Goal: Transaction & Acquisition: Purchase product/service

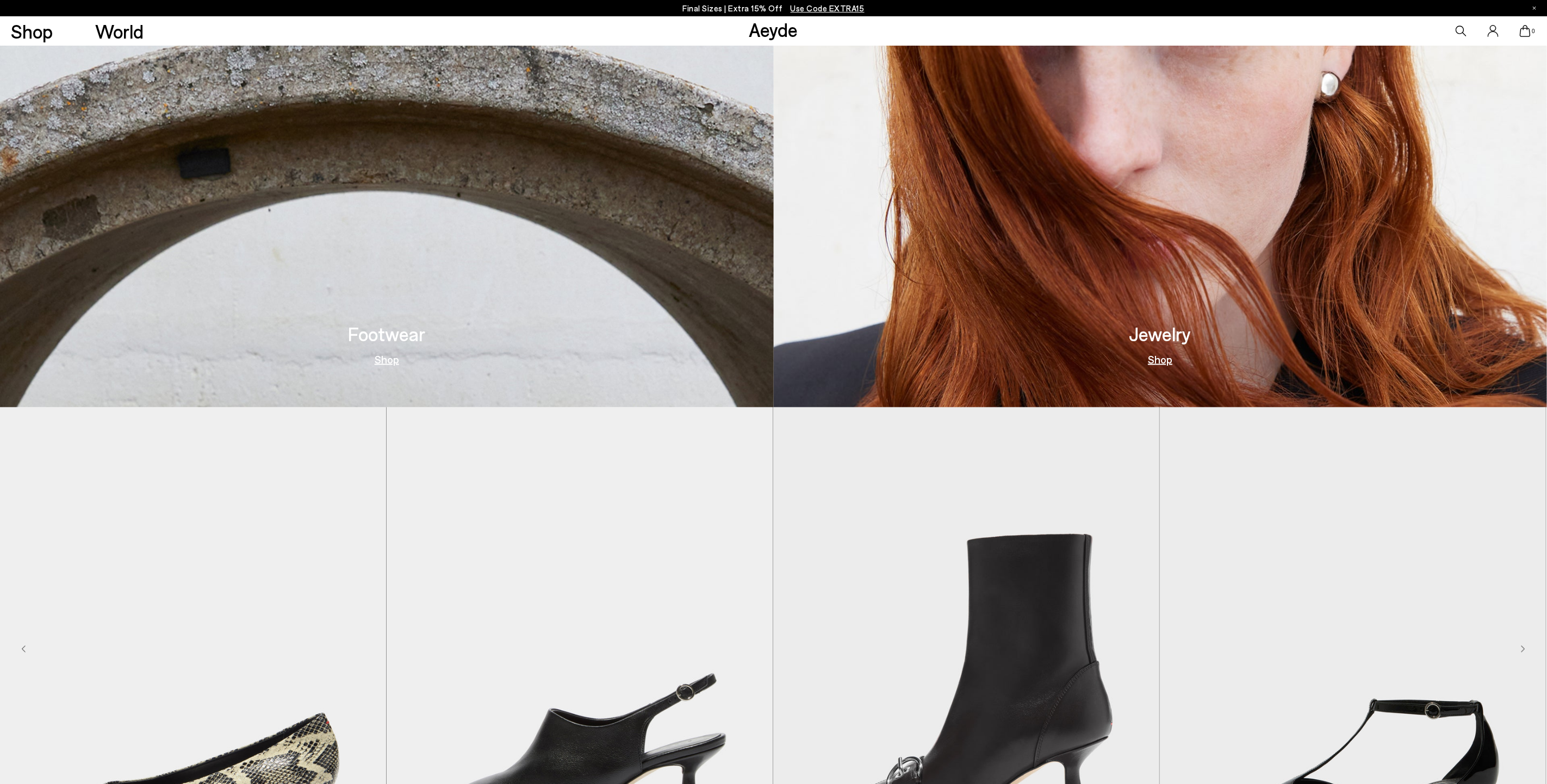
scroll to position [1141, 0]
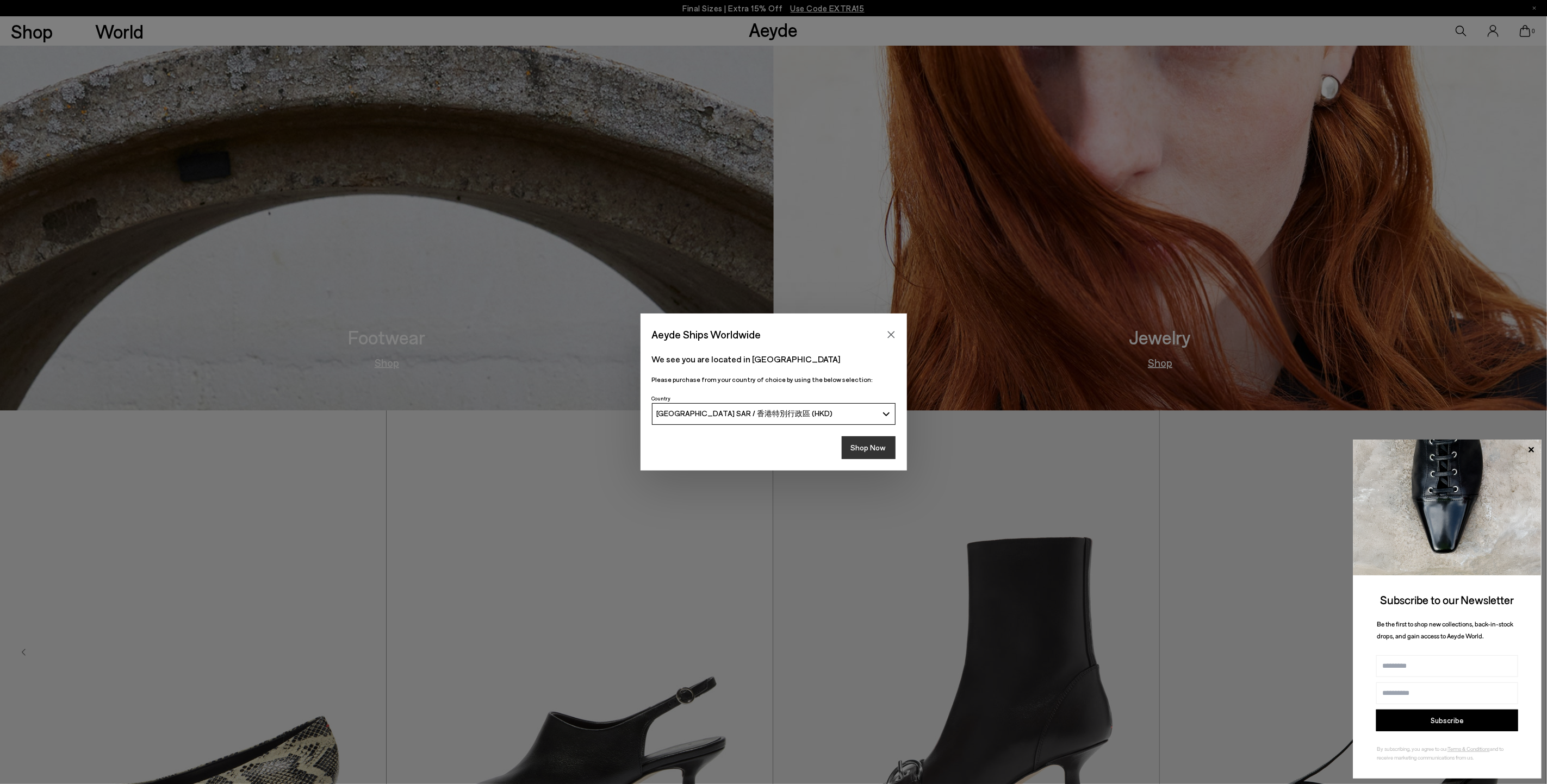
click at [871, 450] on button "Shop Now" at bounding box center [869, 448] width 54 height 23
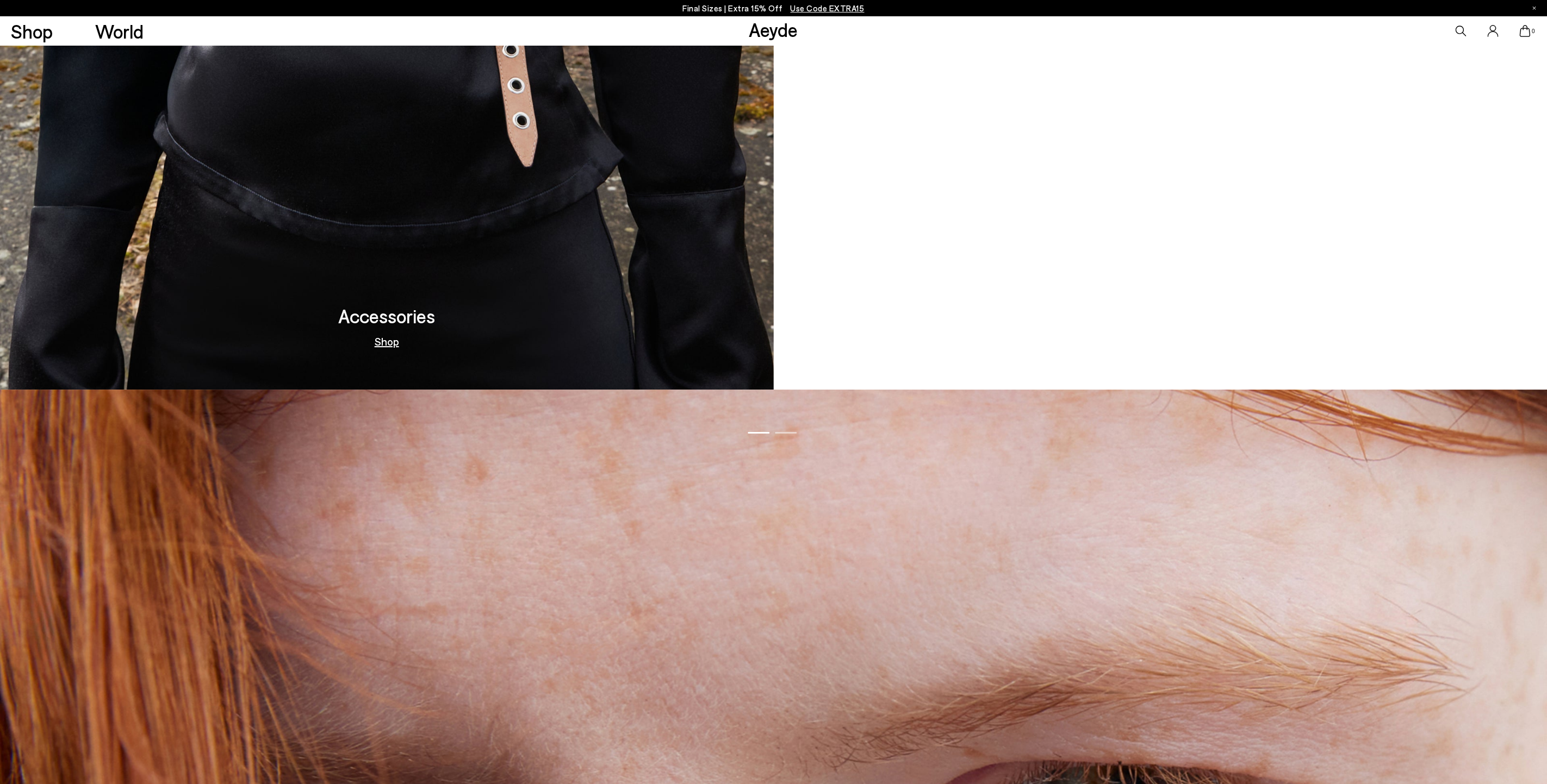
scroll to position [2200, 0]
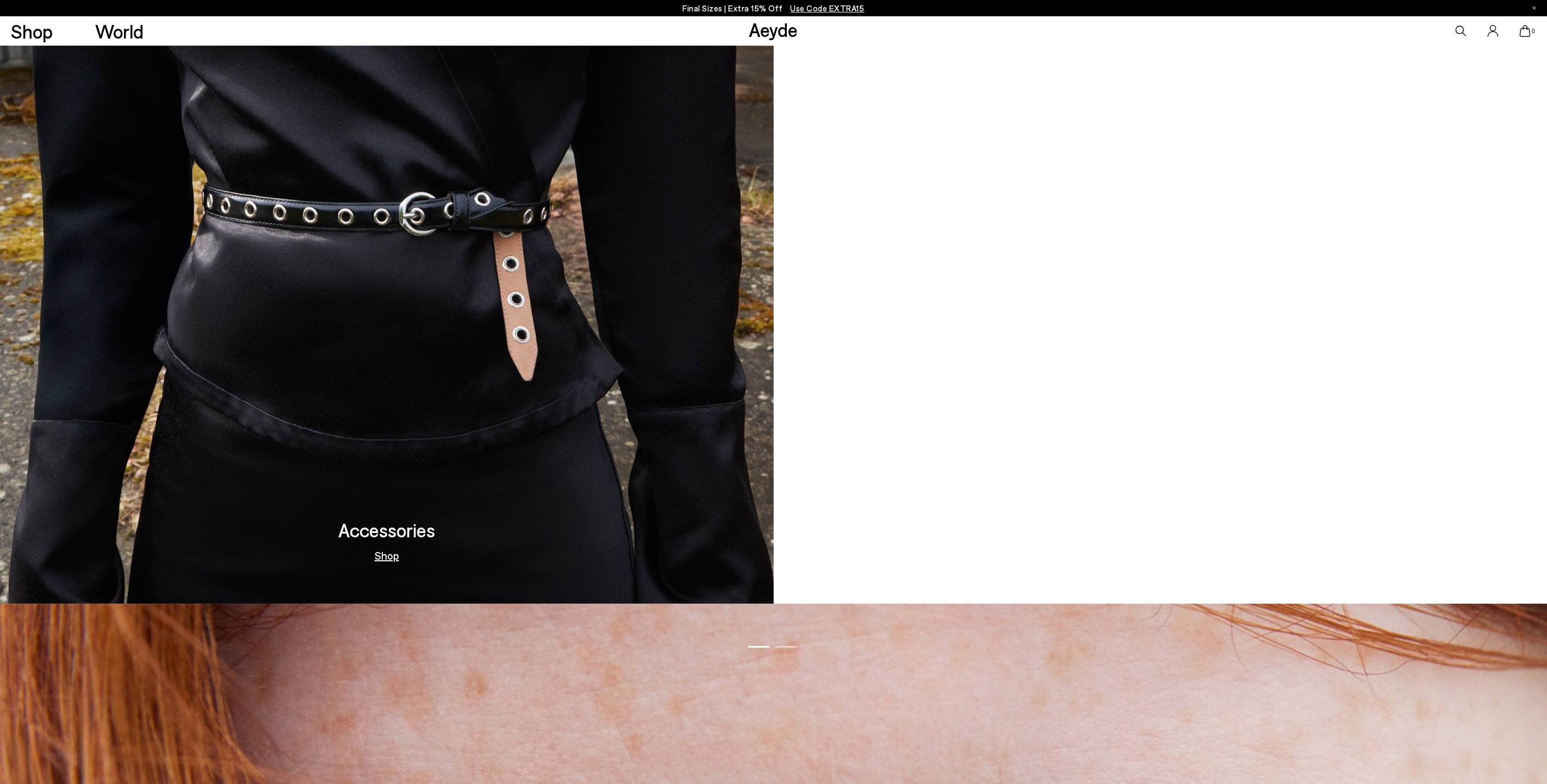
click at [1464, 26] on icon at bounding box center [1461, 31] width 11 height 11
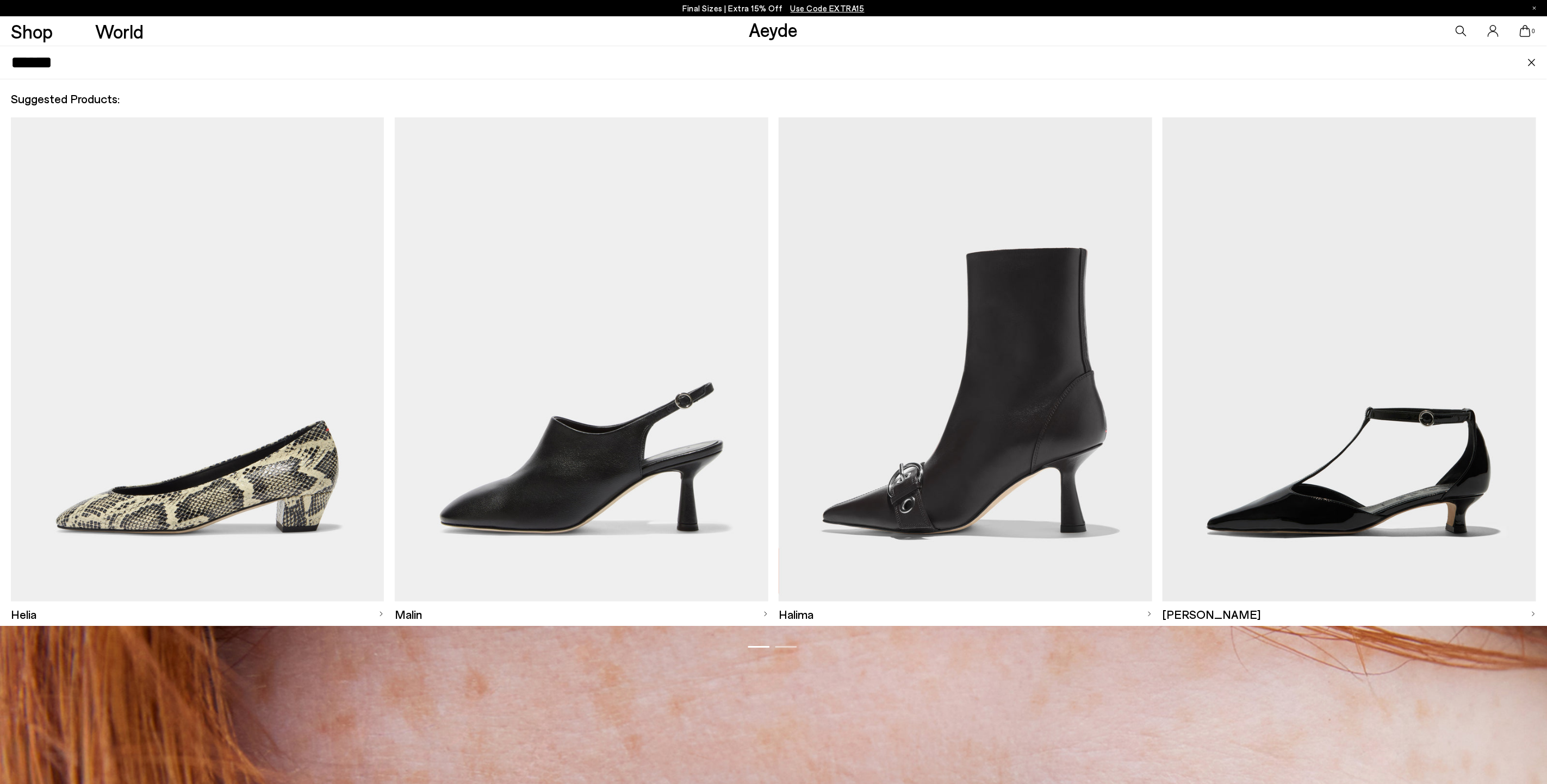
type input "******"
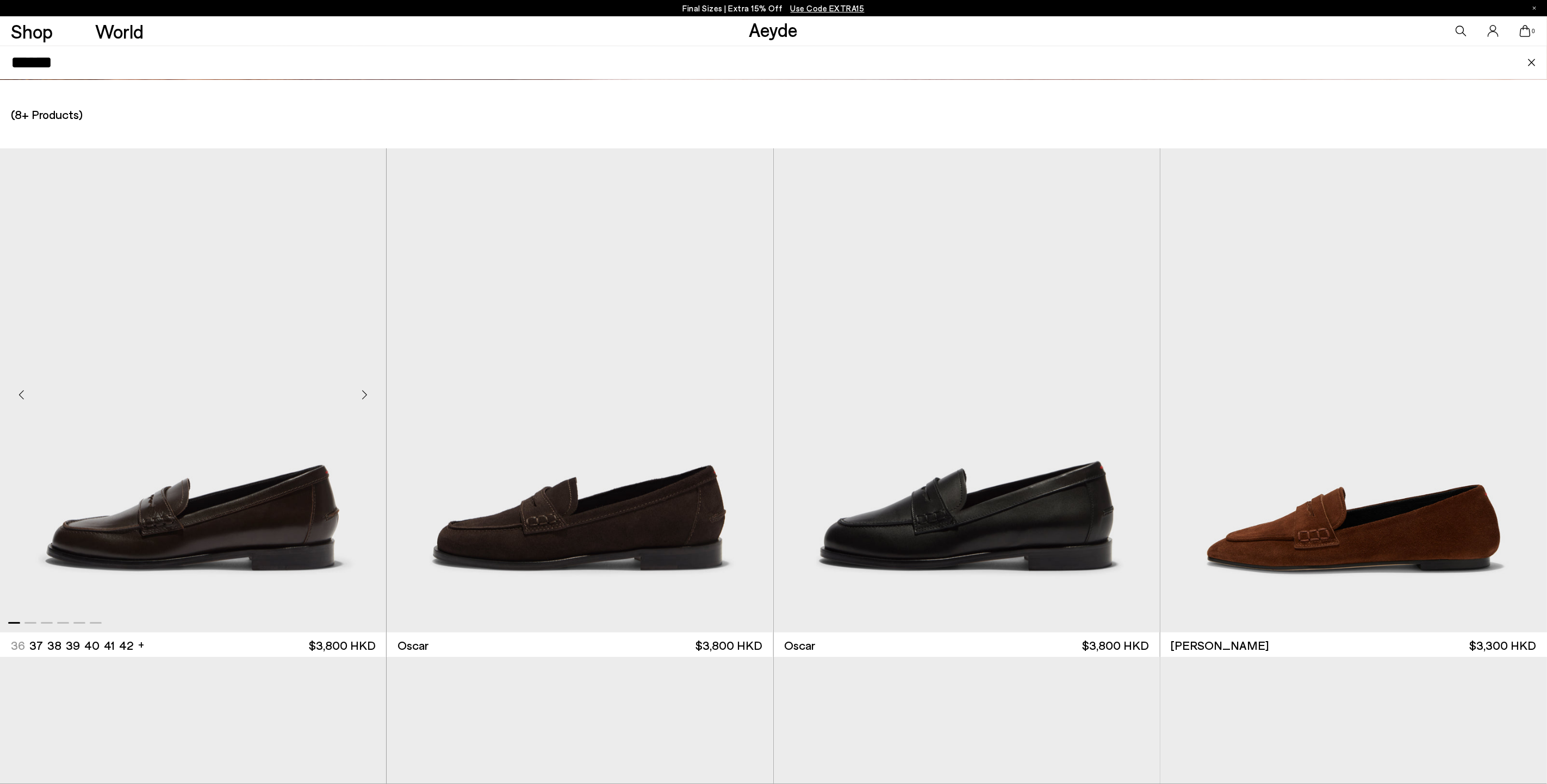
scroll to position [3175, 0]
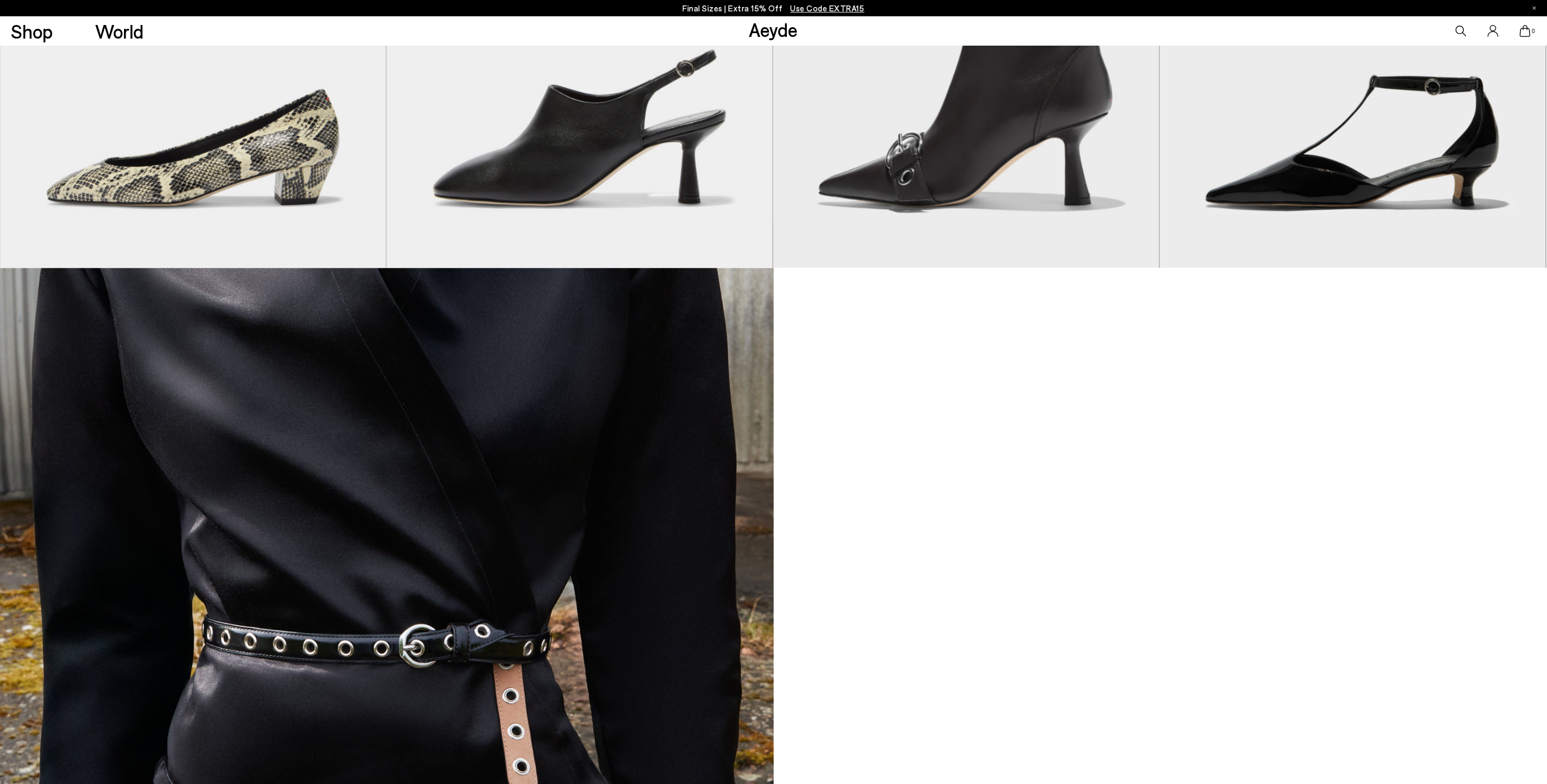
scroll to position [1875, 0]
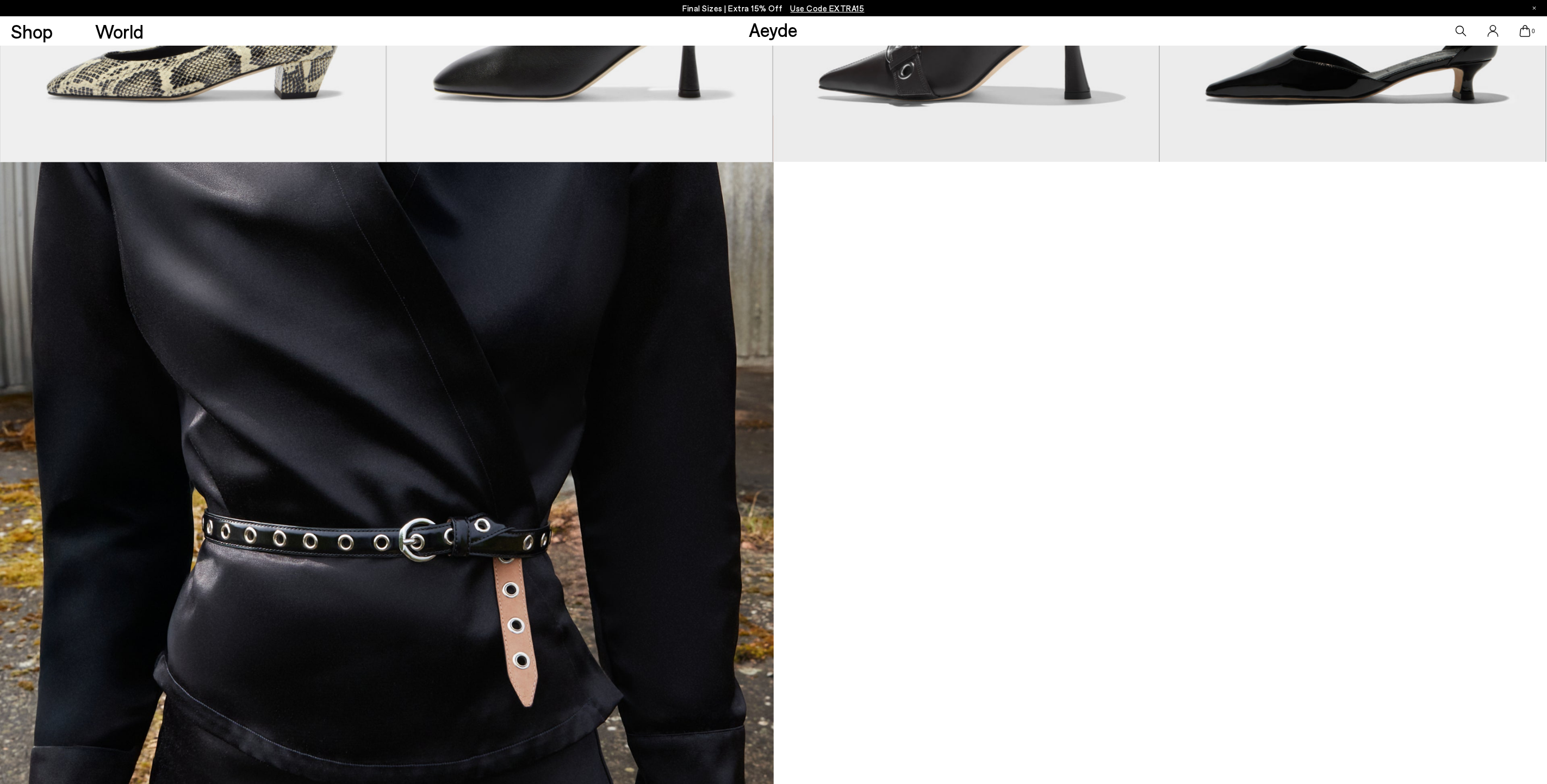
click at [1150, 620] on video at bounding box center [1160, 546] width 774 height 768
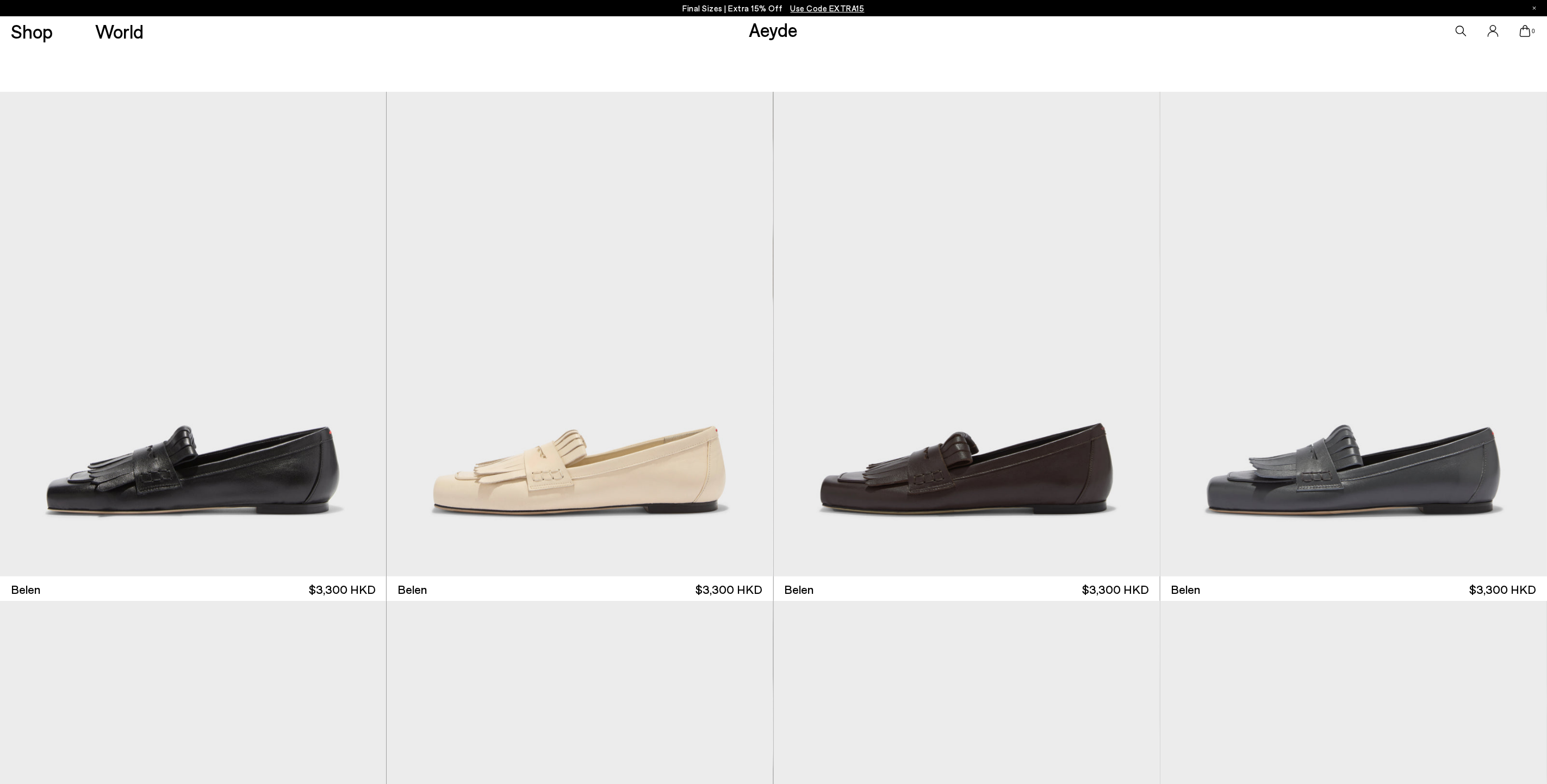
scroll to position [163, 0]
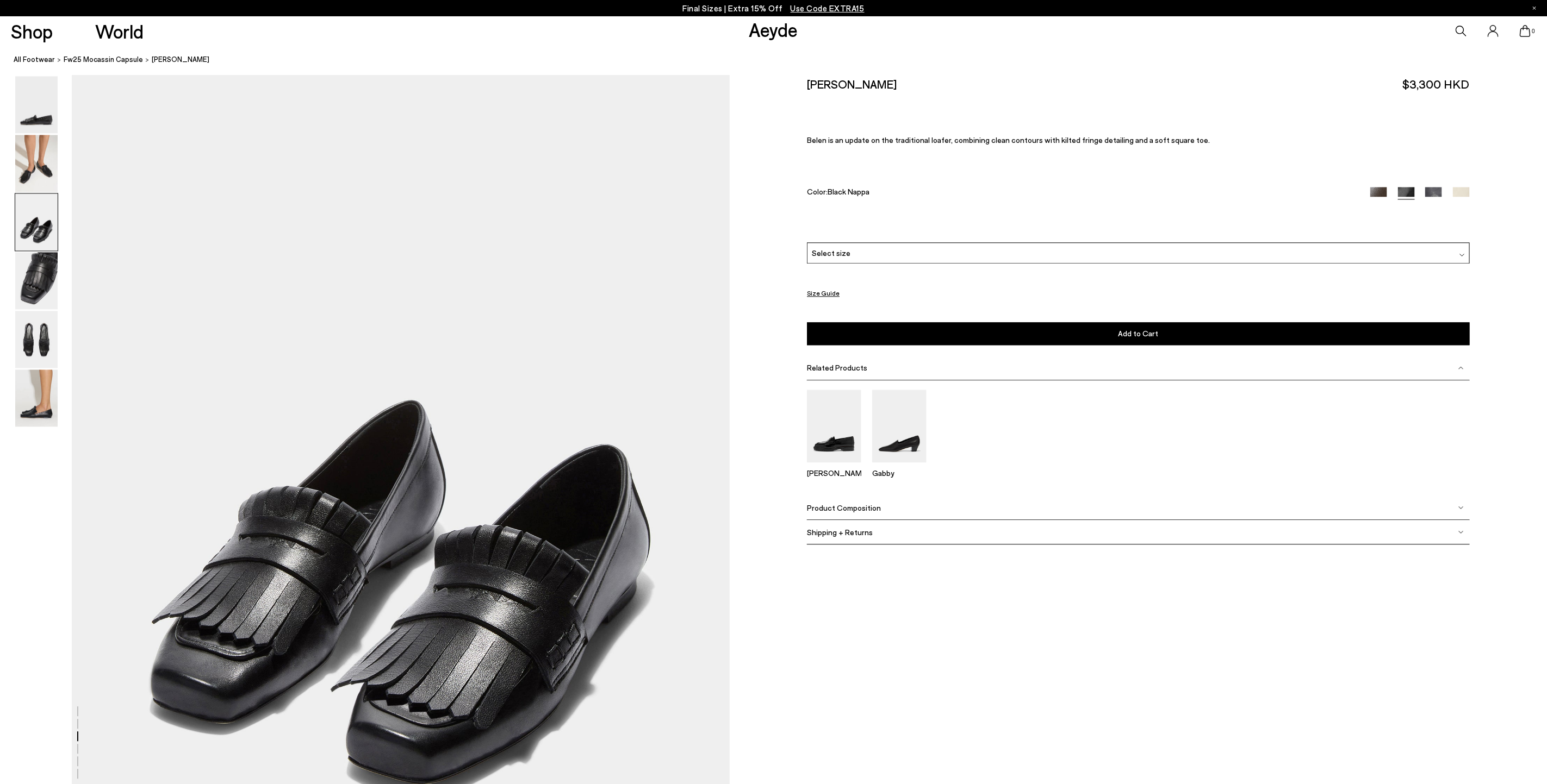
scroll to position [2119, 0]
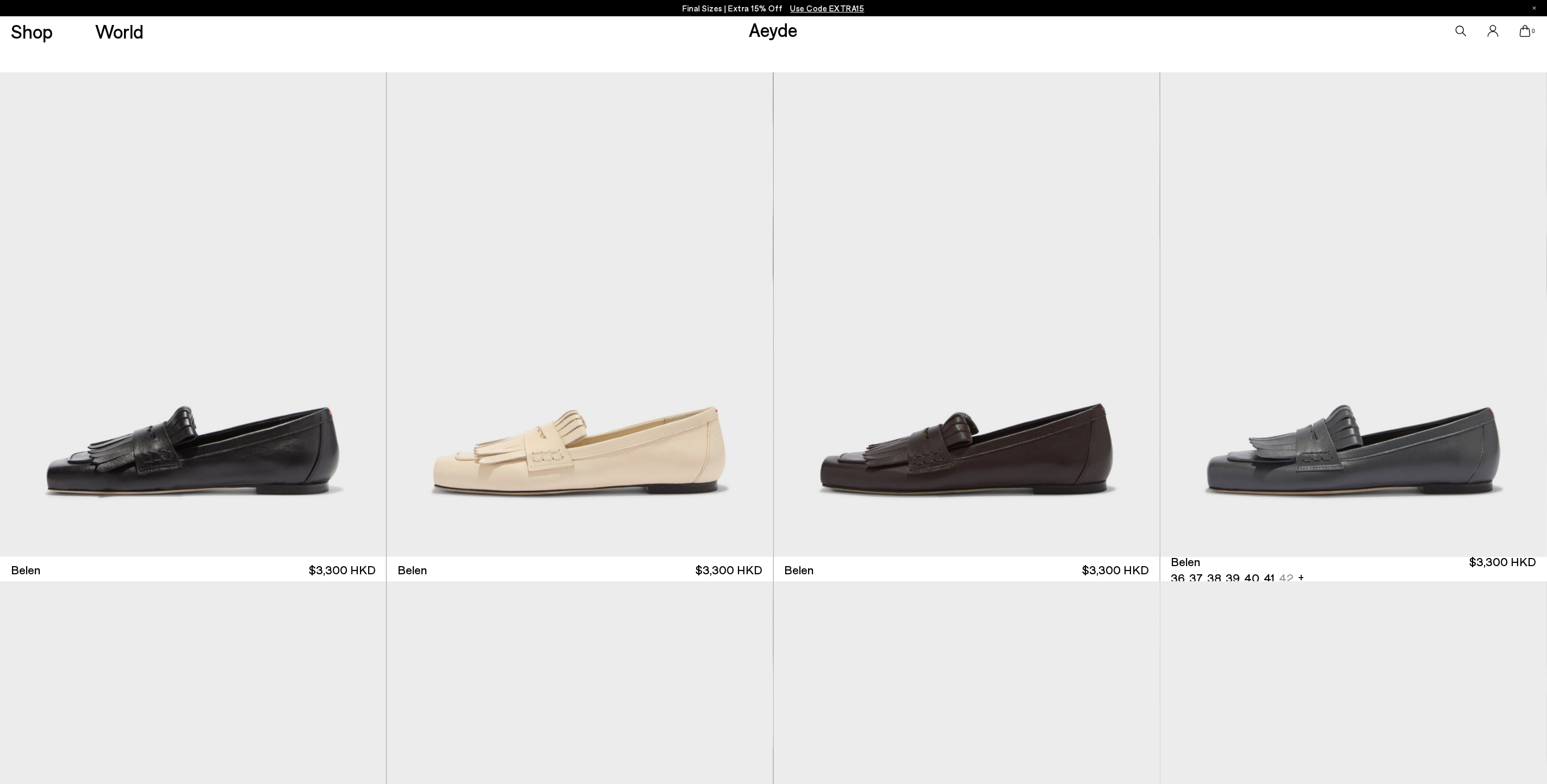
scroll to position [163, 0]
